Goal: Information Seeking & Learning: Learn about a topic

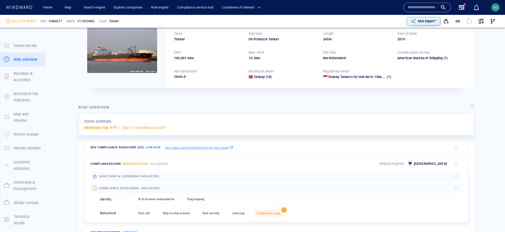
scroll to position [14, 0]
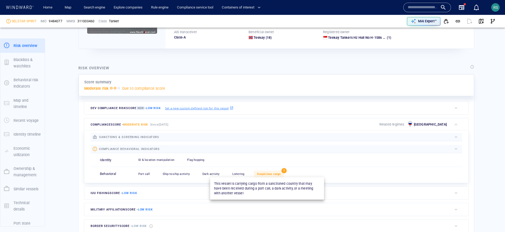
click at [261, 172] on span "Suspicious cargo" at bounding box center [269, 173] width 24 height 3
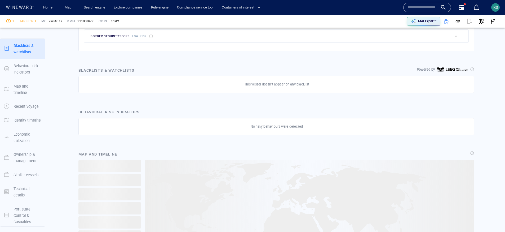
scroll to position [30, 0]
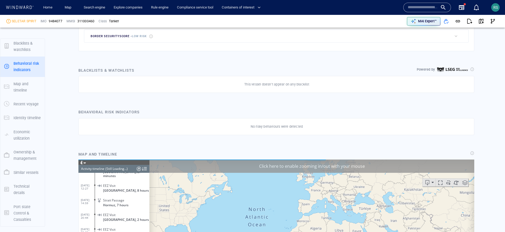
scroll to position [2665, 0]
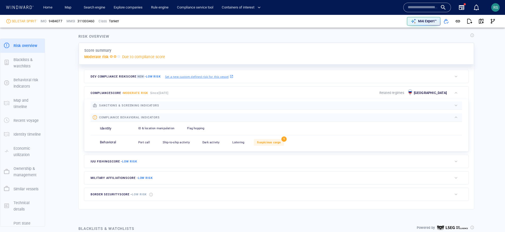
scroll to position [128, 0]
